Goal: Register for event/course

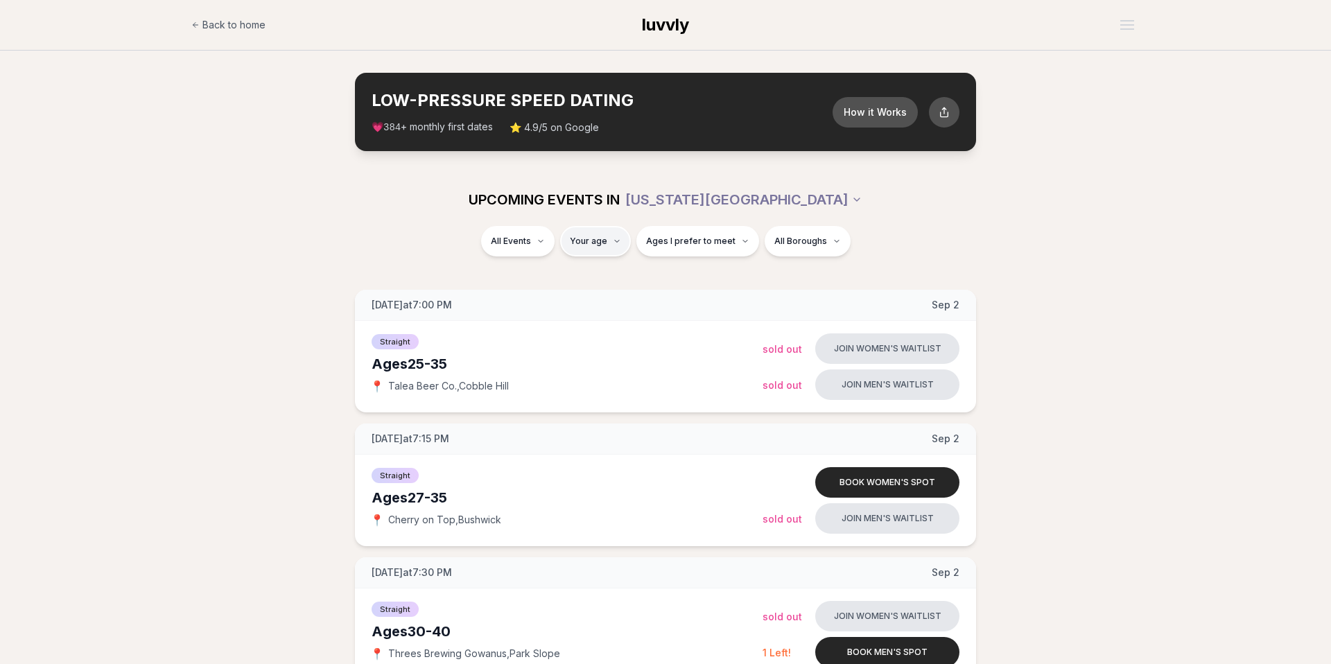
type input "**"
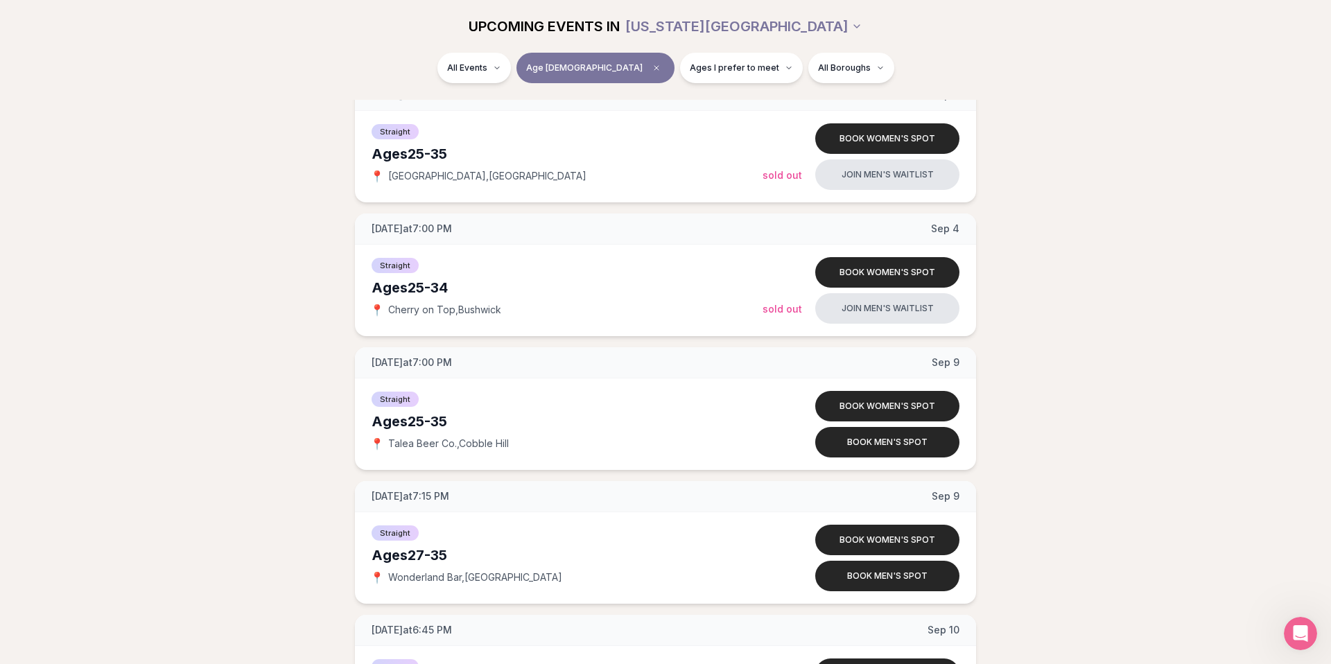
scroll to position [613, 0]
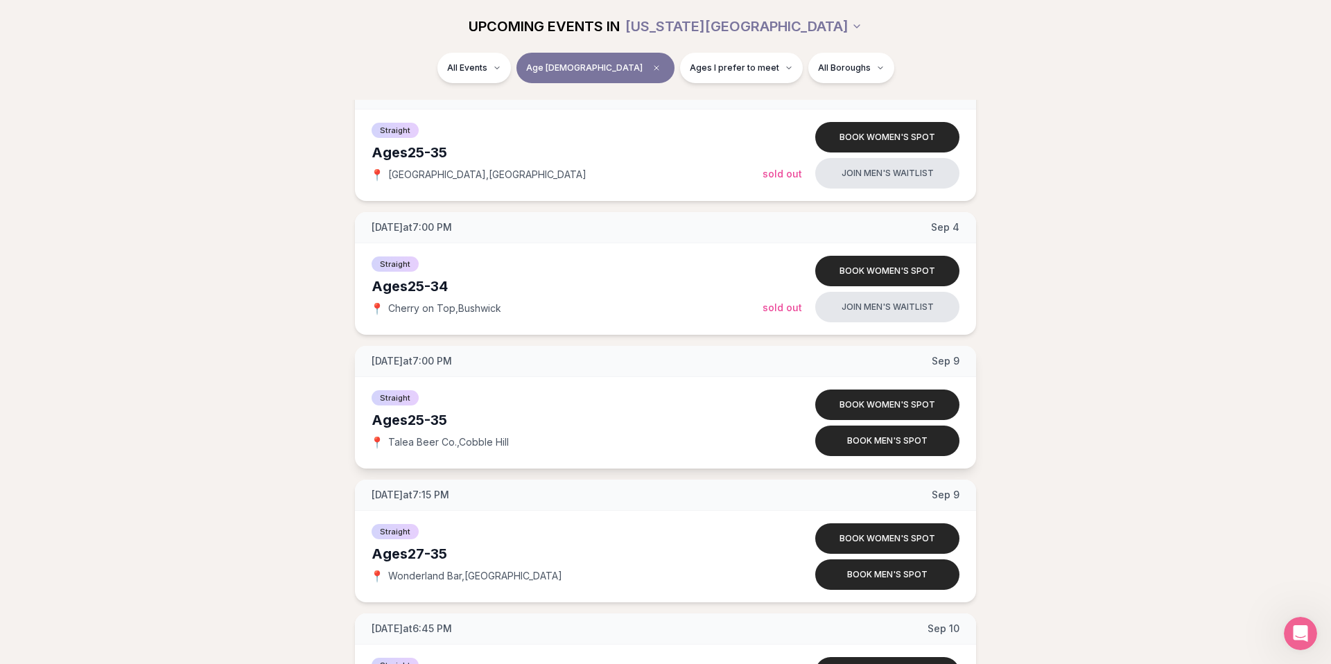
click at [447, 440] on span "Talea Beer Co. , [GEOGRAPHIC_DATA]" at bounding box center [448, 442] width 121 height 14
click at [723, 58] on button "Ages I prefer to meet" at bounding box center [741, 68] width 123 height 31
click at [694, 98] on span "Younger than me" at bounding box center [696, 102] width 78 height 14
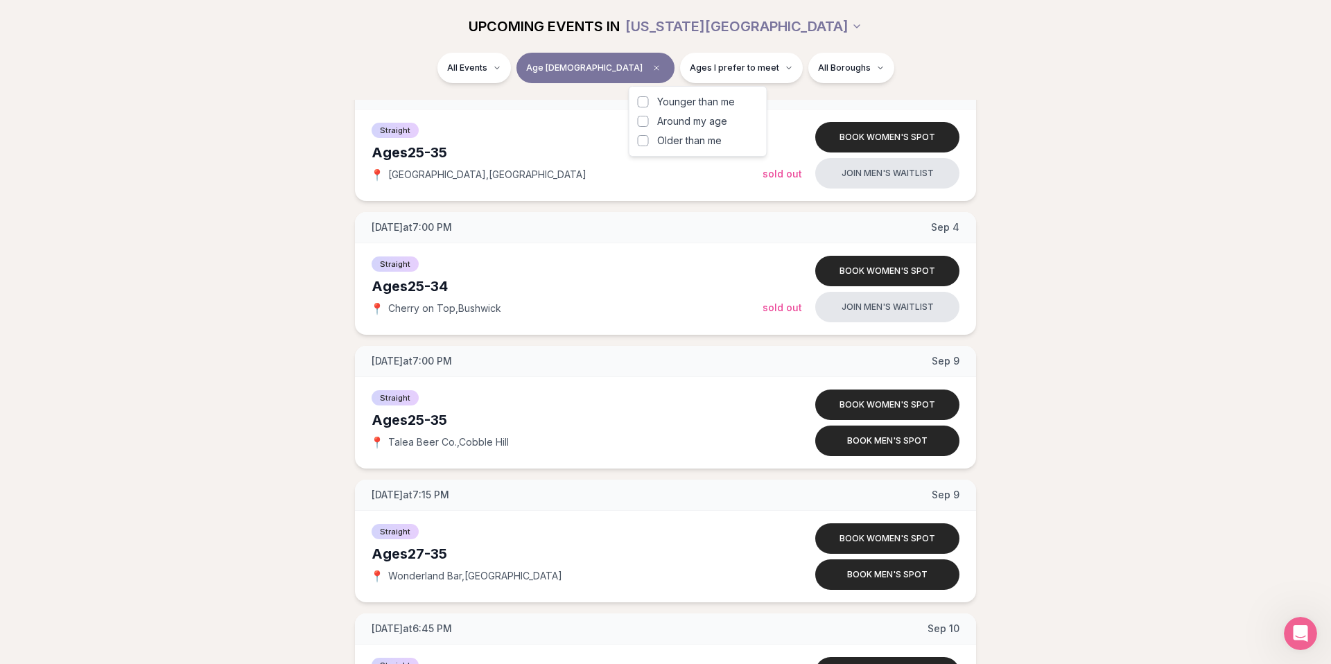
click at [649, 98] on button "Younger than me" at bounding box center [643, 101] width 11 height 11
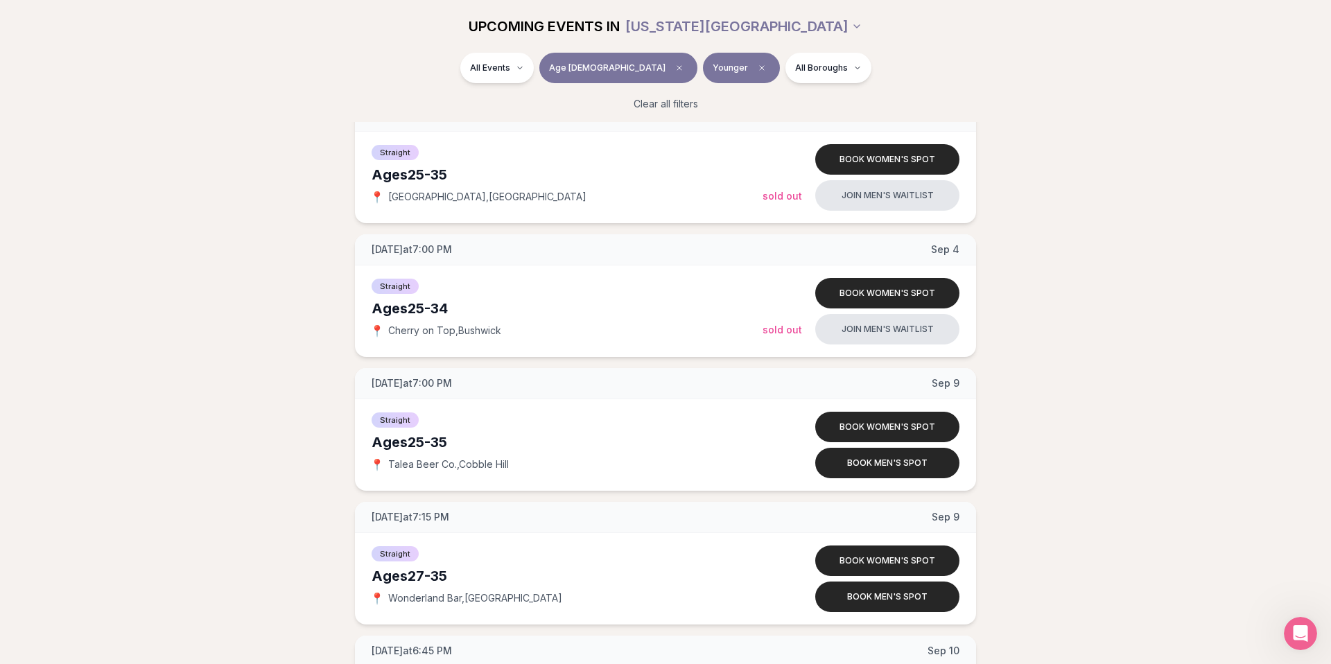
click at [703, 74] on button "Younger" at bounding box center [741, 68] width 77 height 31
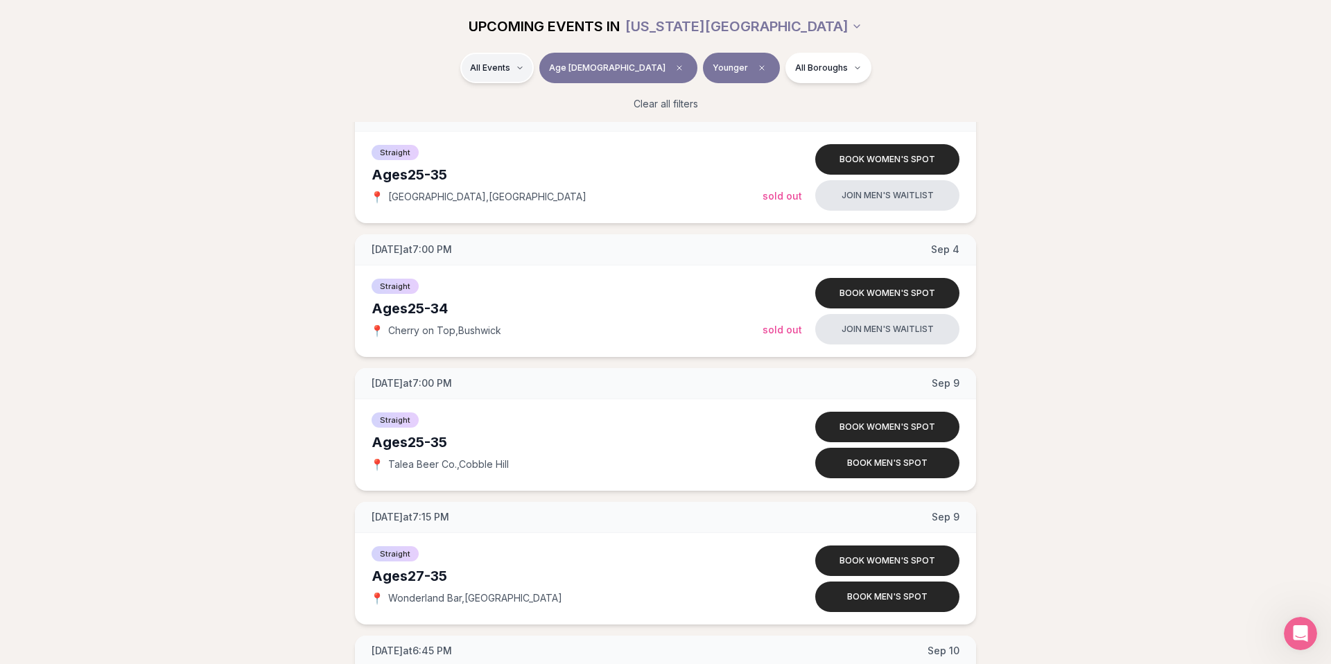
click at [537, 105] on div "Straight ( 37 )" at bounding box center [557, 104] width 132 height 31
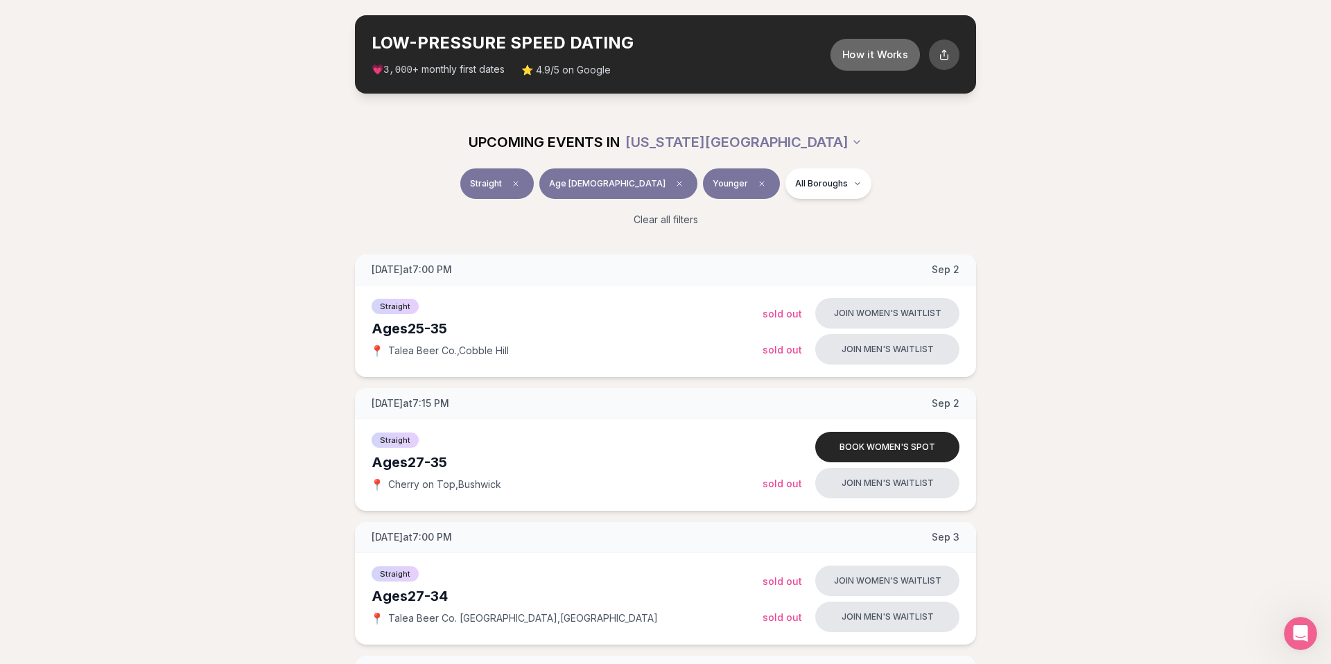
click at [842, 51] on button "How it Works" at bounding box center [875, 54] width 89 height 32
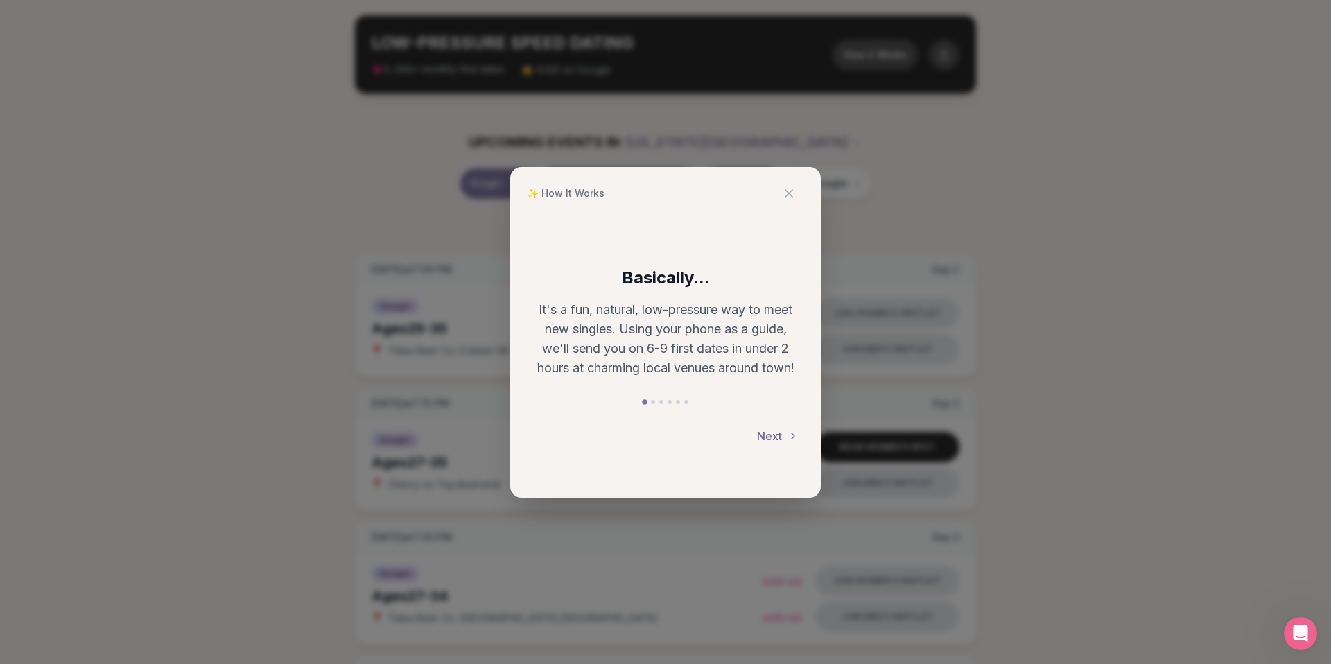
click at [764, 430] on button "Next" at bounding box center [778, 436] width 42 height 31
click at [764, 429] on button "Next" at bounding box center [778, 436] width 42 height 31
click at [764, 428] on button "Next" at bounding box center [778, 437] width 42 height 31
click at [779, 435] on button "Next" at bounding box center [778, 436] width 42 height 31
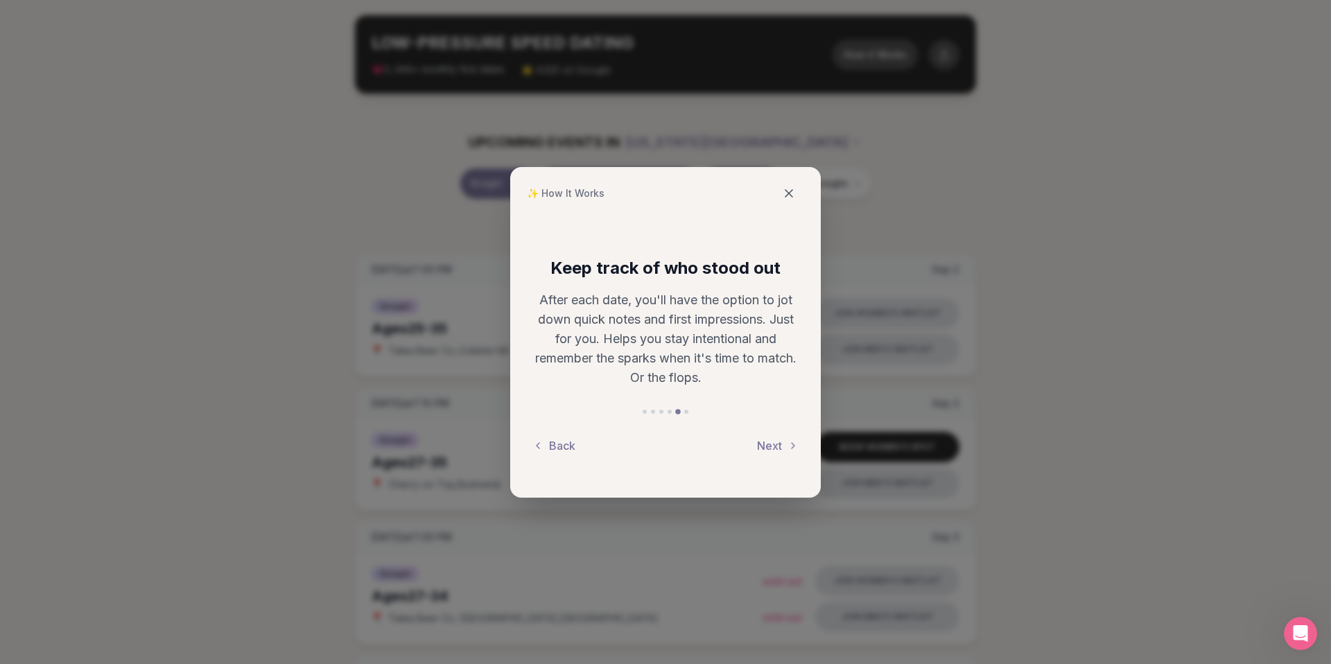
click at [784, 194] on icon at bounding box center [789, 194] width 14 height 14
